Goal: Ask a question

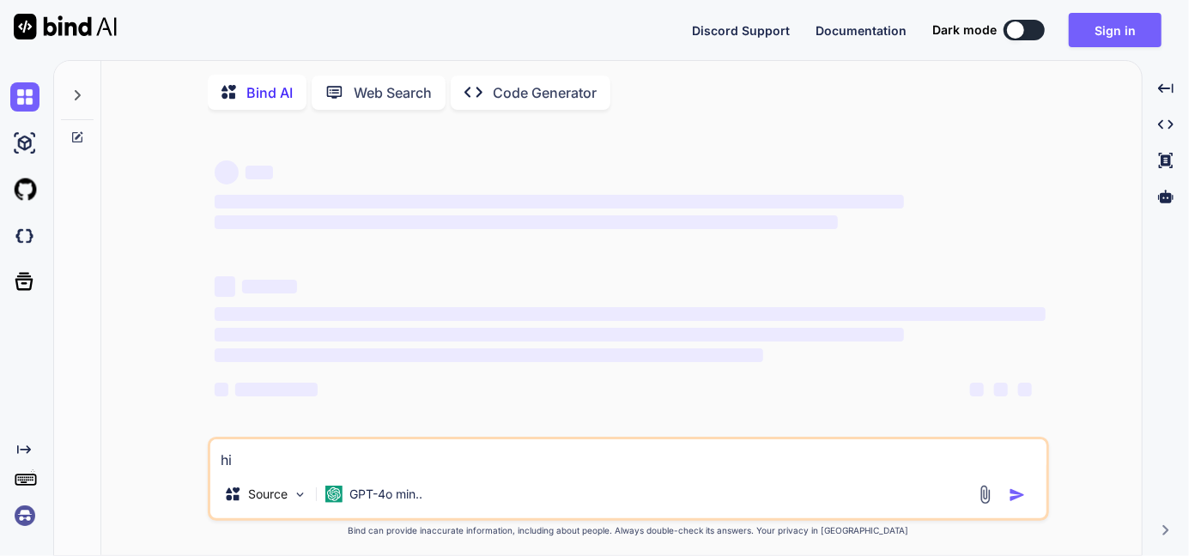
drag, startPoint x: 239, startPoint y: 451, endPoint x: 175, endPoint y: 456, distance: 63.7
click at [175, 456] on div "‌ ‌ ‌ ‌ ‌ ‌ ‌ ‌ ‌ ‌ ‌ ‌ ‌ ‌ hi Source GPT-4o min.. Created with Bind Always che…" at bounding box center [628, 341] width 1027 height 434
type textarea "x"
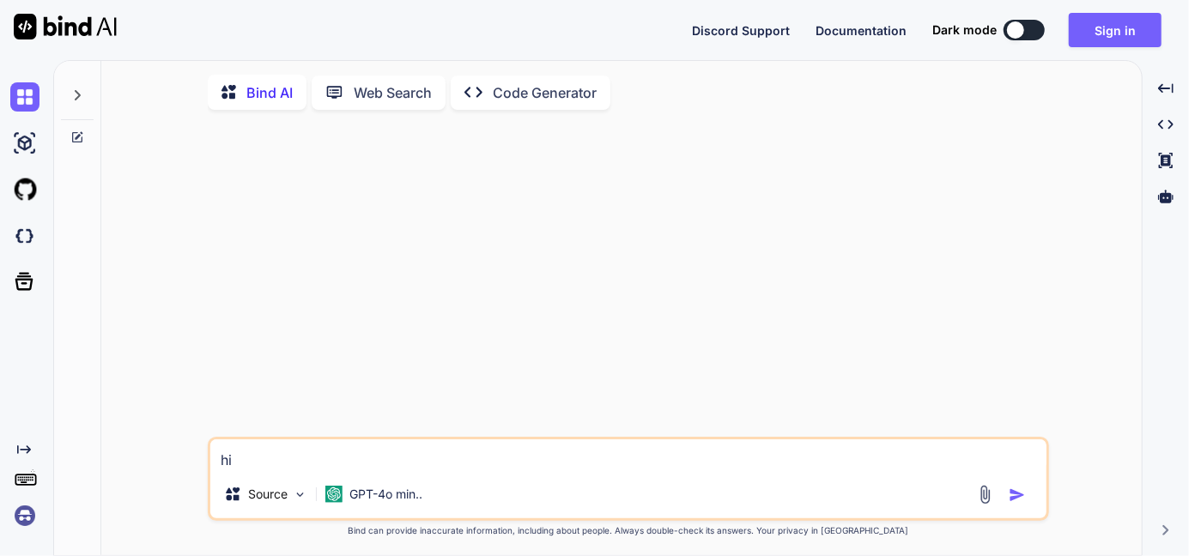
type textarea "x"
type textarea "CREATE TABLE `opportunity_segment_product_configurationeo` ( `id` VARCHAR(255) …"
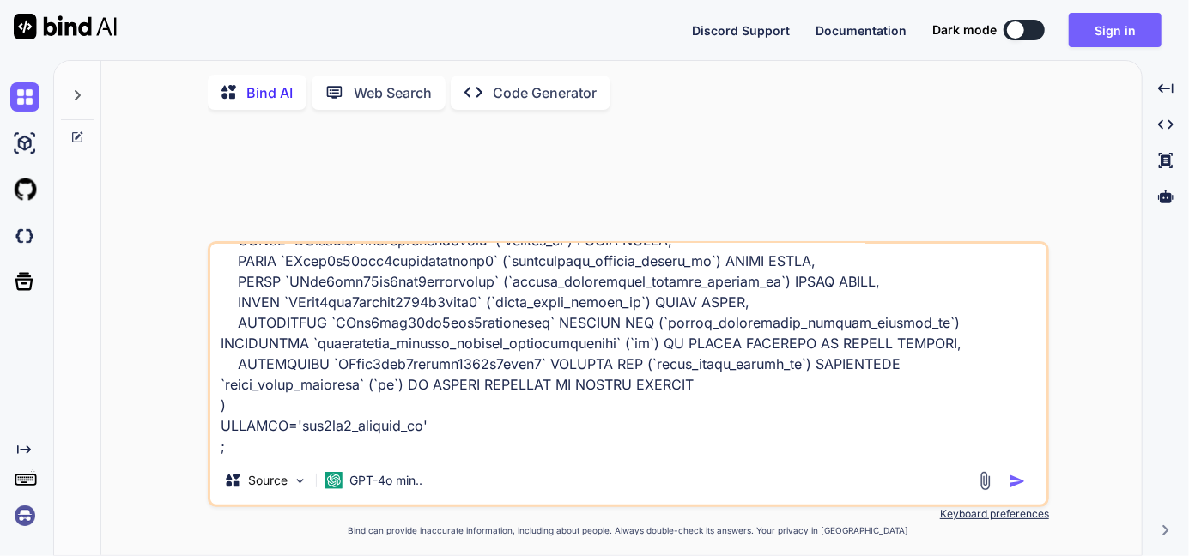
type textarea "x"
type textarea "CREATE TABLE `opportunity_segment_product_configurationeo` ( `id` VARCHAR(255) …"
